Goal: Task Accomplishment & Management: Complete application form

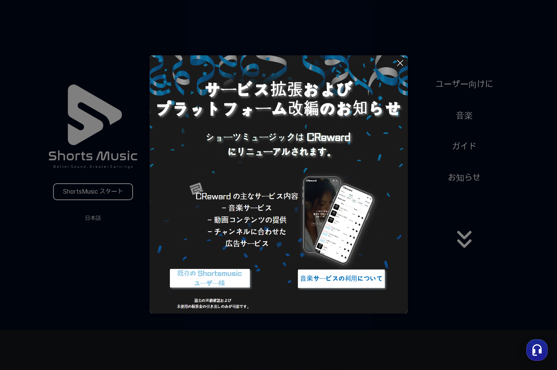
click at [401, 61] on icon at bounding box center [400, 62] width 9 height 9
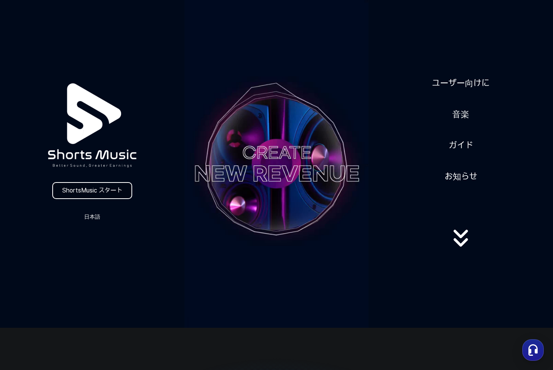
click at [118, 192] on link "ShortsMusic スタート" at bounding box center [92, 190] width 80 height 17
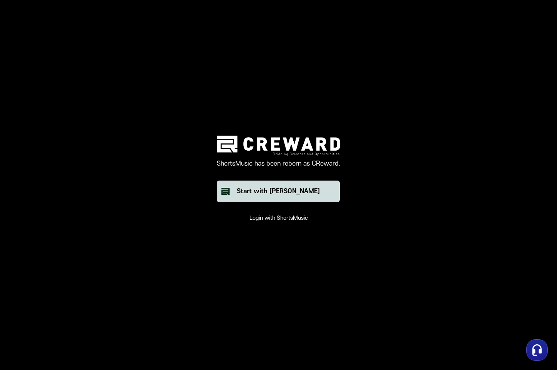
click at [284, 200] on button "Start with [PERSON_NAME]" at bounding box center [278, 192] width 123 height 22
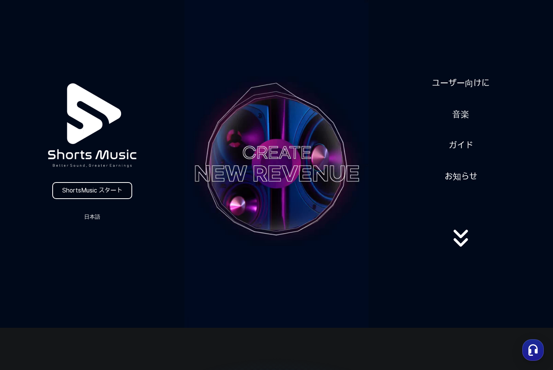
click at [119, 191] on link "ShortsMusic スタート" at bounding box center [92, 190] width 80 height 17
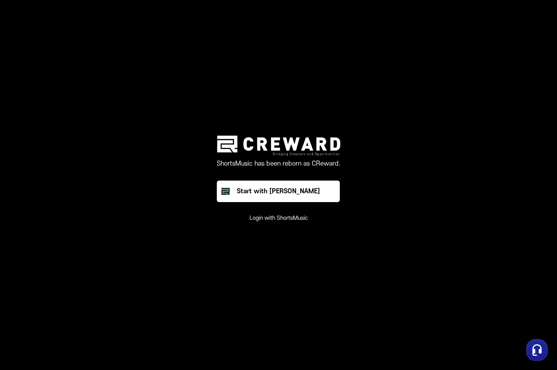
click at [261, 220] on button "Login with ShortsMusic" at bounding box center [279, 219] width 58 height 8
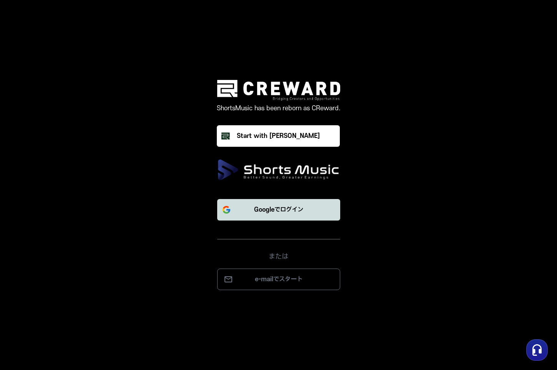
click at [282, 218] on button "Googleでログイン" at bounding box center [278, 210] width 123 height 22
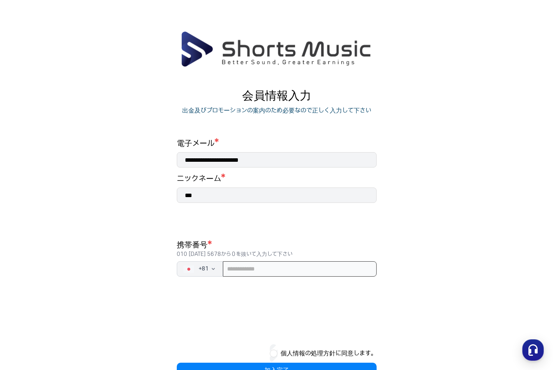
click at [242, 268] on input "tel" at bounding box center [300, 269] width 154 height 15
type input "*"
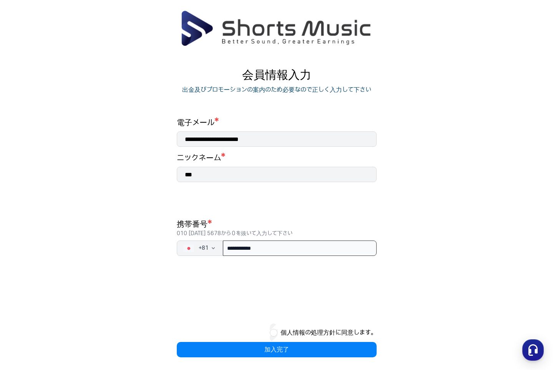
scroll to position [31, 0]
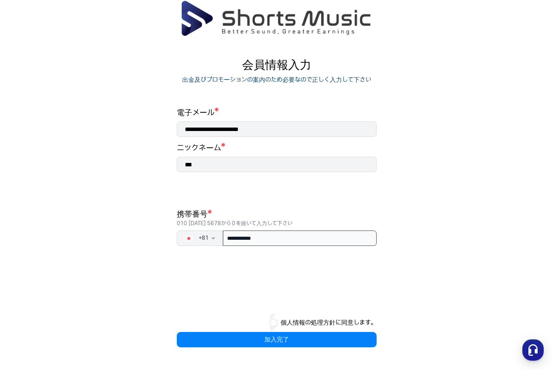
type input "**********"
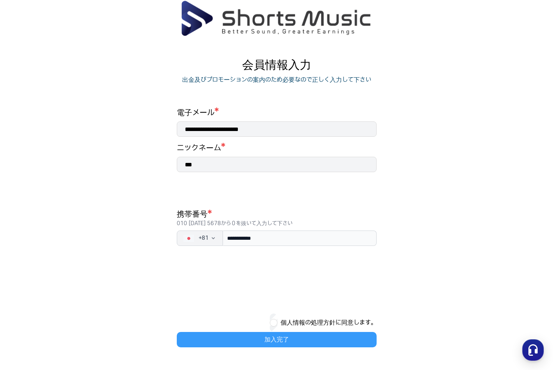
click at [276, 338] on button "加入完了" at bounding box center [277, 339] width 200 height 15
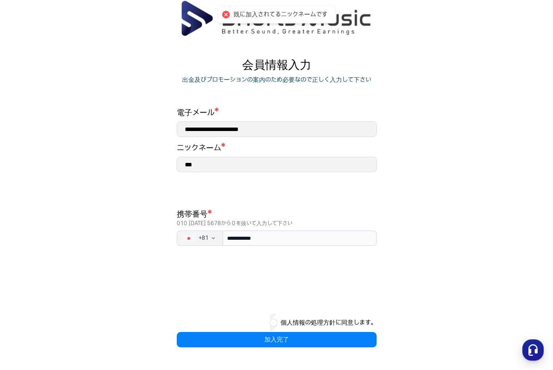
drag, startPoint x: 203, startPoint y: 166, endPoint x: 169, endPoint y: 162, distance: 34.1
click at [169, 162] on div "**********" at bounding box center [277, 203] width 231 height 320
type input "*"
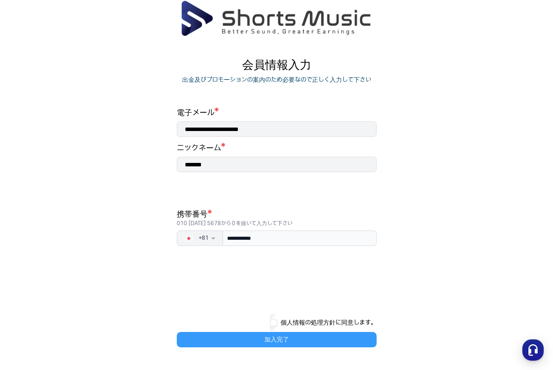
type input "*******"
click at [250, 337] on button "加入完了" at bounding box center [277, 339] width 200 height 15
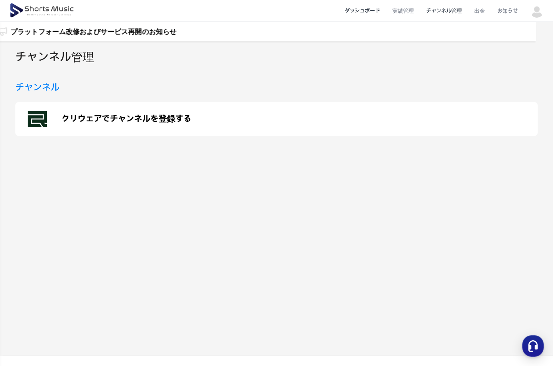
click at [366, 7] on li "ダッシュボード" at bounding box center [363, 11] width 48 height 20
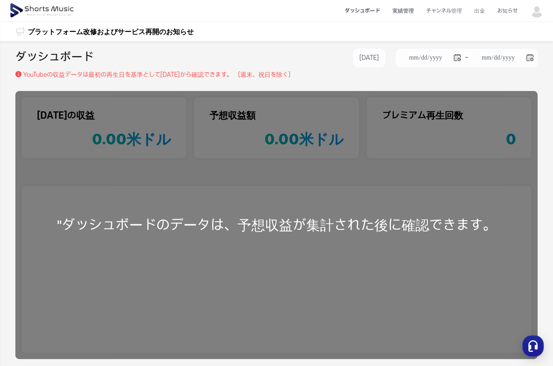
click at [399, 17] on li "実績管理" at bounding box center [403, 11] width 34 height 20
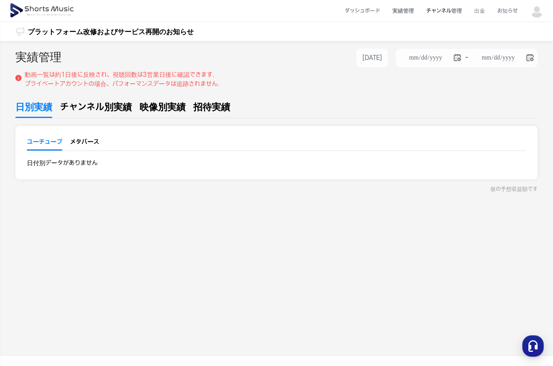
click at [436, 15] on li "チャンネル管理" at bounding box center [444, 11] width 48 height 20
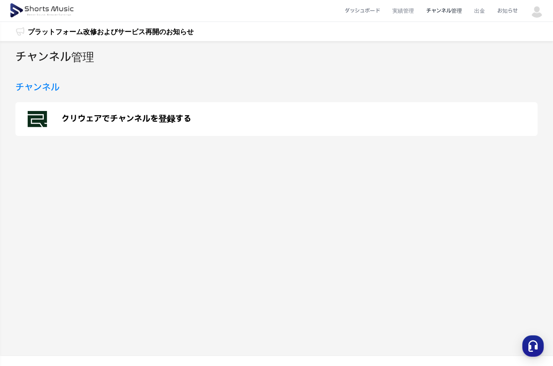
click at [541, 10] on img at bounding box center [537, 11] width 14 height 14
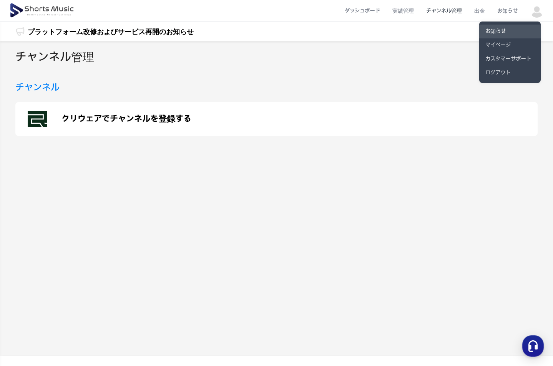
click at [512, 35] on link "お知らせ" at bounding box center [511, 32] width 62 height 14
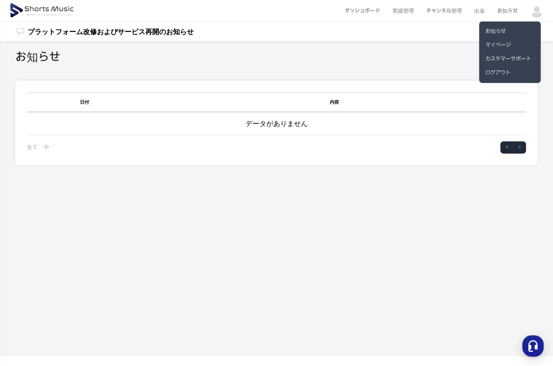
click at [439, 14] on button at bounding box center [276, 183] width 553 height 366
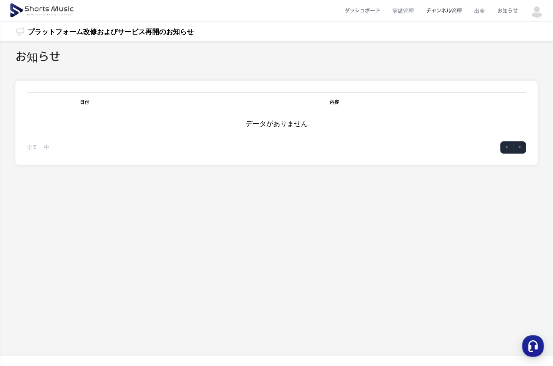
click at [439, 12] on li "チャンネル管理" at bounding box center [444, 11] width 48 height 20
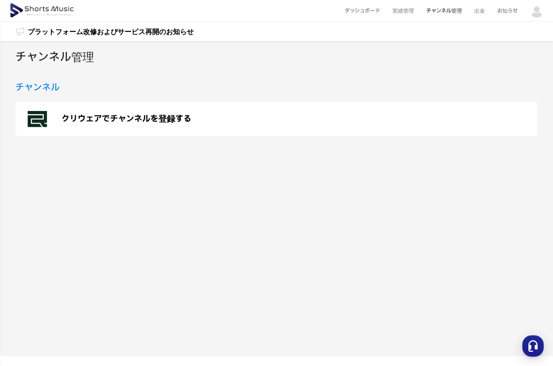
click at [145, 119] on p "クリウェアでチャンネルを登録する" at bounding box center [127, 119] width 130 height 9
click at [136, 116] on p "クリウェアでチャンネルを登録する" at bounding box center [127, 119] width 130 height 9
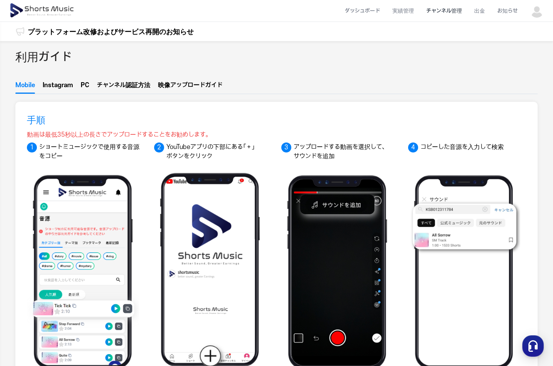
click at [441, 11] on li "チャンネル管理" at bounding box center [444, 11] width 48 height 20
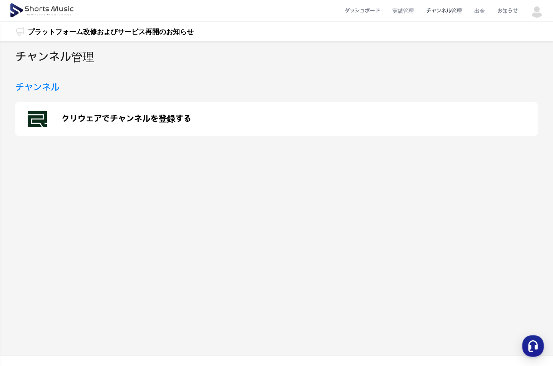
click at [40, 88] on h3 "チャンネル" at bounding box center [37, 88] width 44 height 14
click at [73, 117] on p "クリウェアでチャンネルを登録する" at bounding box center [127, 119] width 130 height 9
